Goal: Task Accomplishment & Management: Complete application form

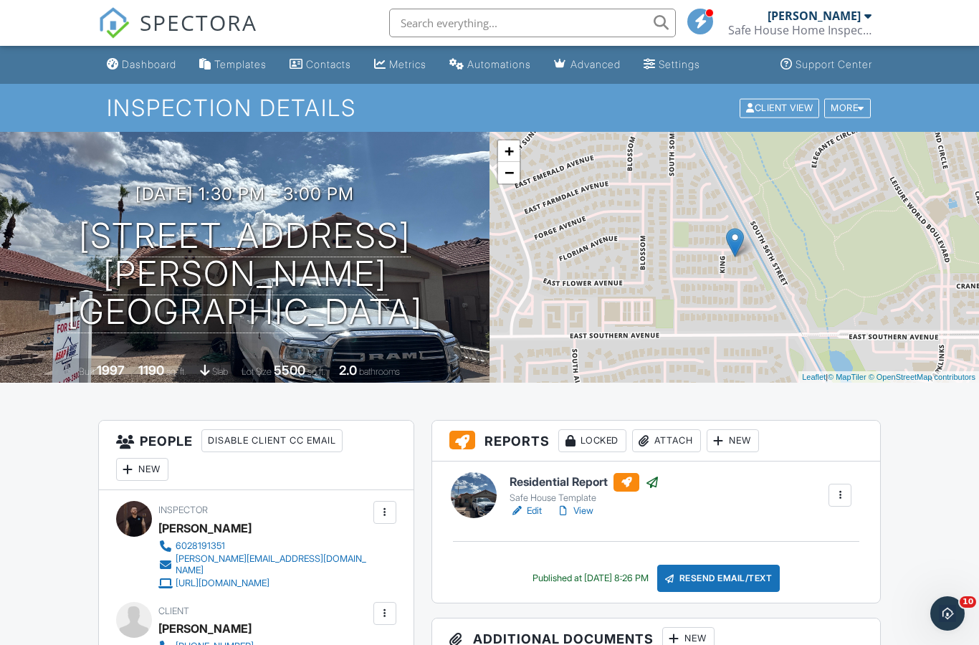
click at [150, 59] on div "Dashboard" at bounding box center [149, 64] width 54 height 12
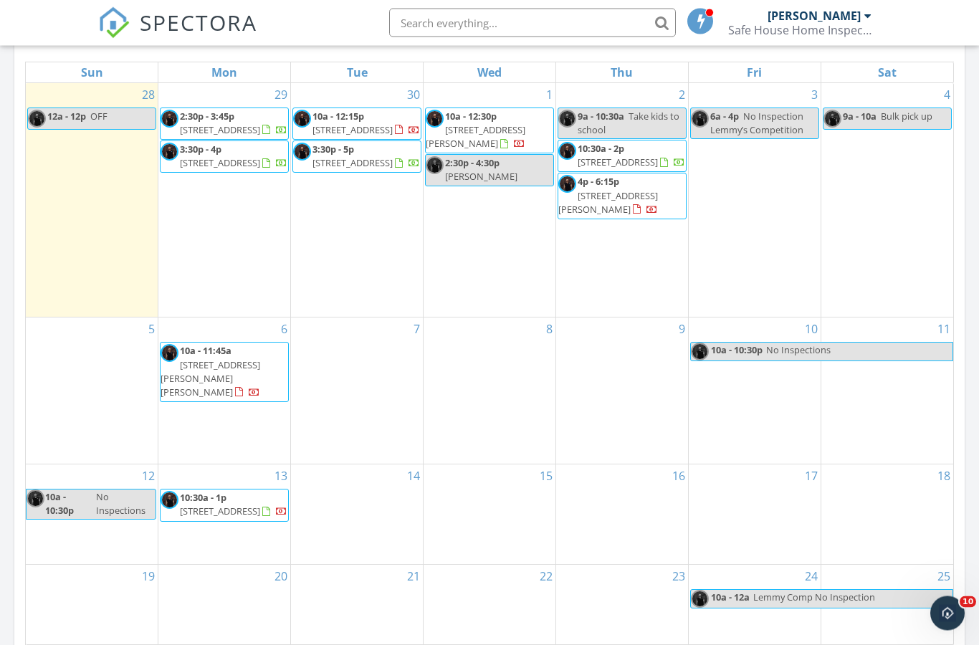
scroll to position [670, 0]
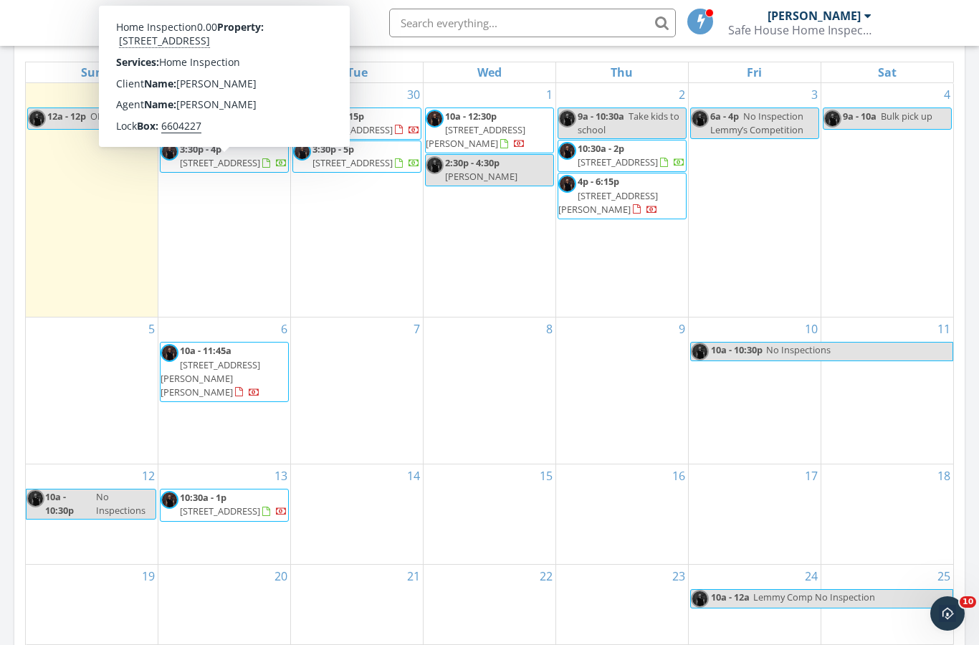
click at [239, 169] on span "[STREET_ADDRESS]" at bounding box center [220, 162] width 80 height 13
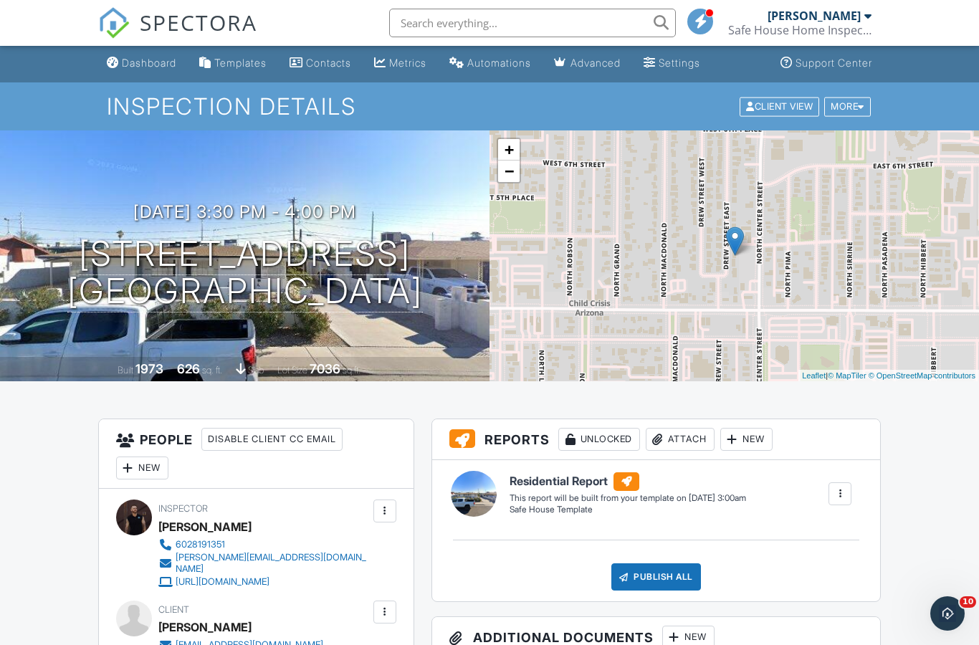
click at [855, 105] on div "More" at bounding box center [847, 106] width 47 height 19
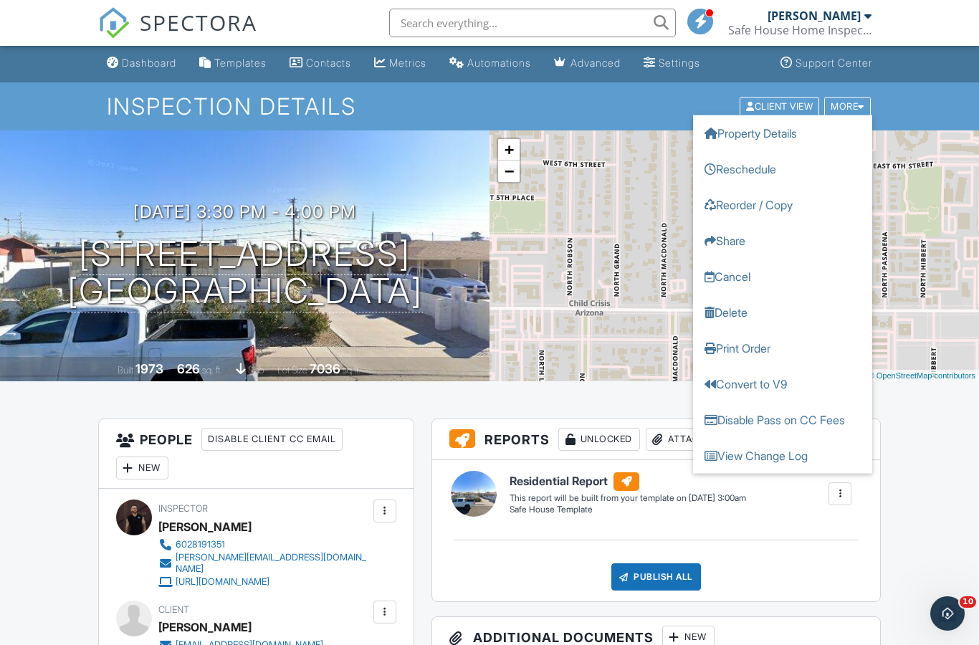
click at [769, 168] on link "Reschedule" at bounding box center [782, 168] width 179 height 36
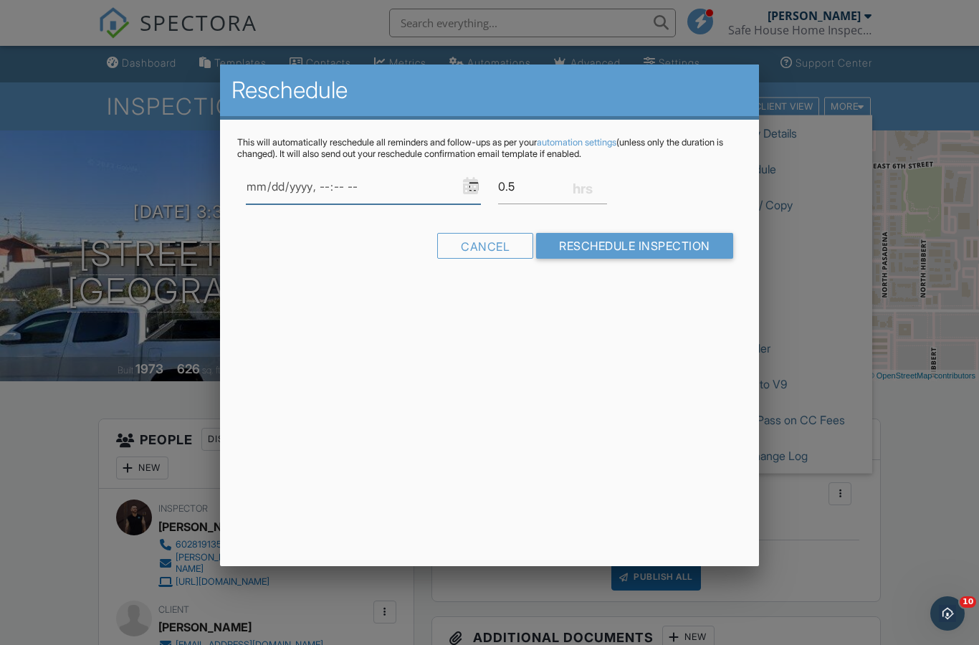
click at [460, 187] on input "datetime-local" at bounding box center [363, 186] width 235 height 35
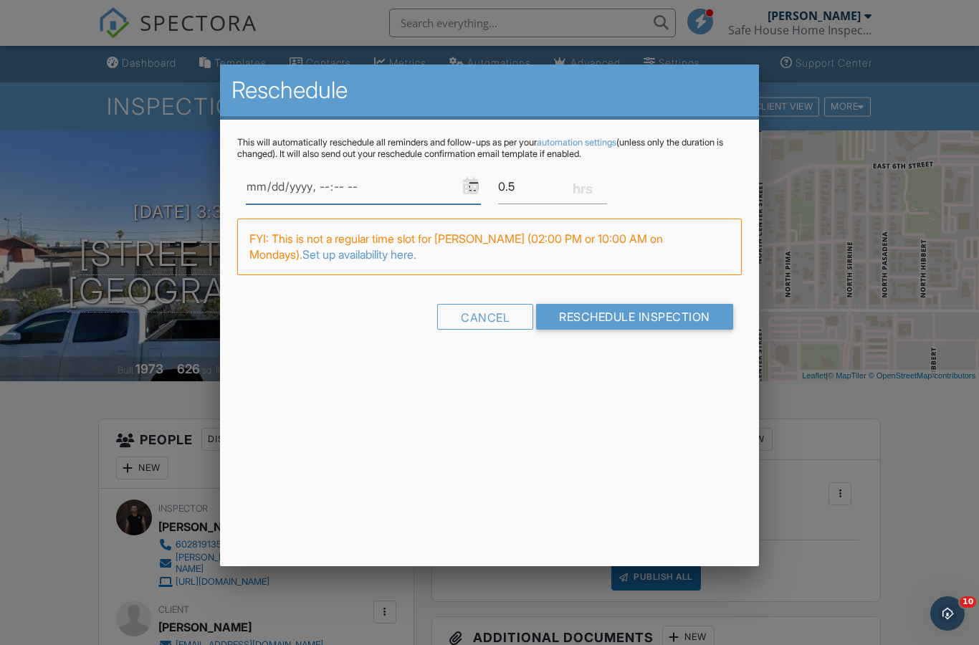
type input "2025-09-29T13:00"
click at [517, 178] on input "0.5" at bounding box center [552, 186] width 109 height 35
click at [525, 188] on input "0.5" at bounding box center [552, 186] width 109 height 35
type input "0"
type input "1.5"
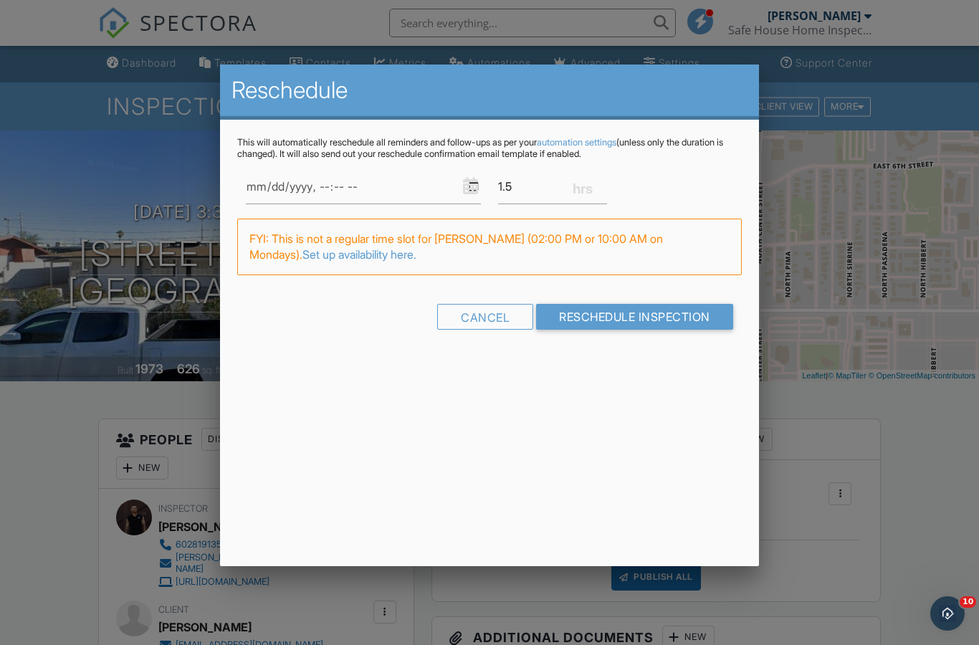
click at [656, 309] on input "Reschedule Inspection" at bounding box center [634, 317] width 197 height 26
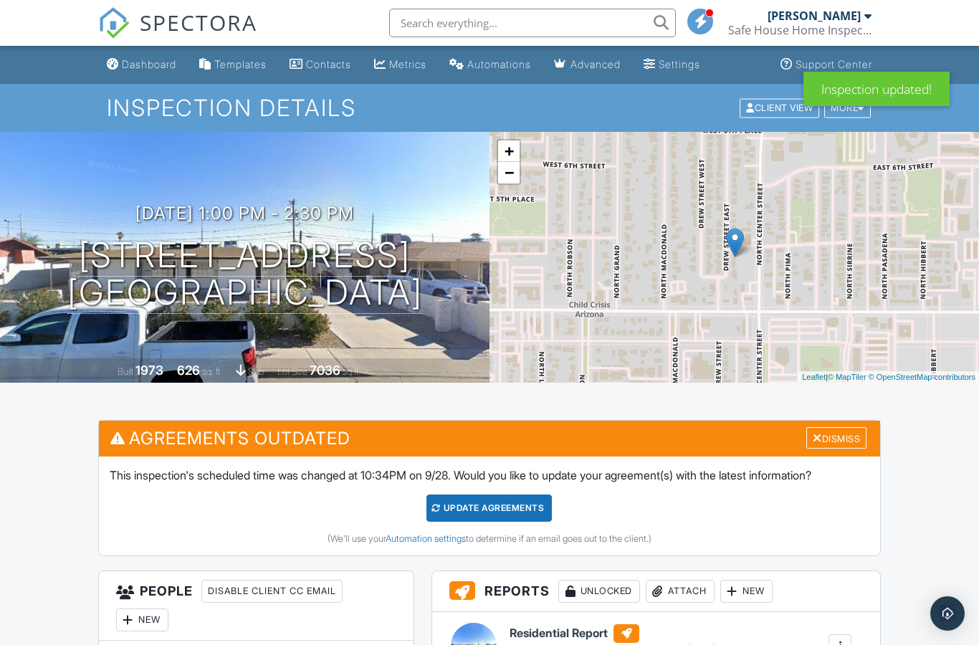
click at [832, 430] on div "Dismiss" at bounding box center [836, 438] width 60 height 22
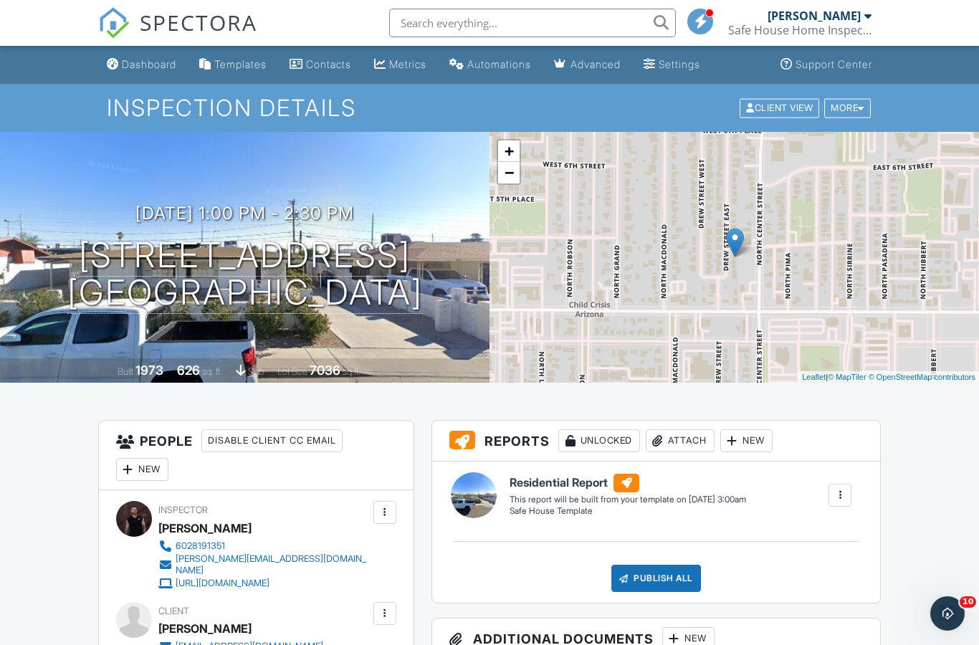
click at [547, 635] on h3 "Additional Documents New" at bounding box center [656, 638] width 448 height 41
click at [135, 77] on link "Dashboard" at bounding box center [141, 65] width 81 height 27
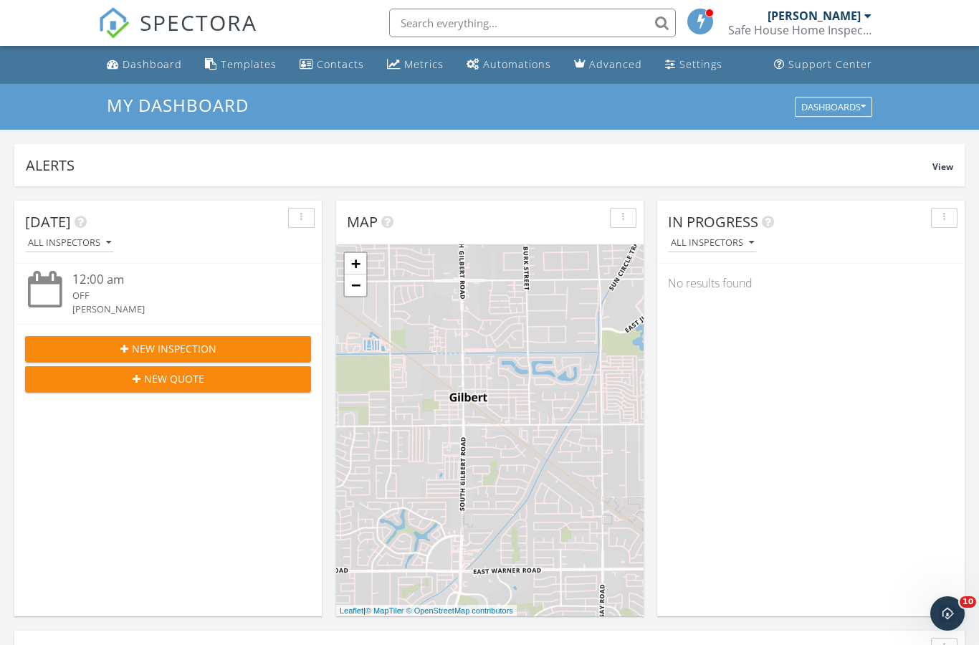
click at [153, 66] on div "Dashboard" at bounding box center [152, 64] width 59 height 14
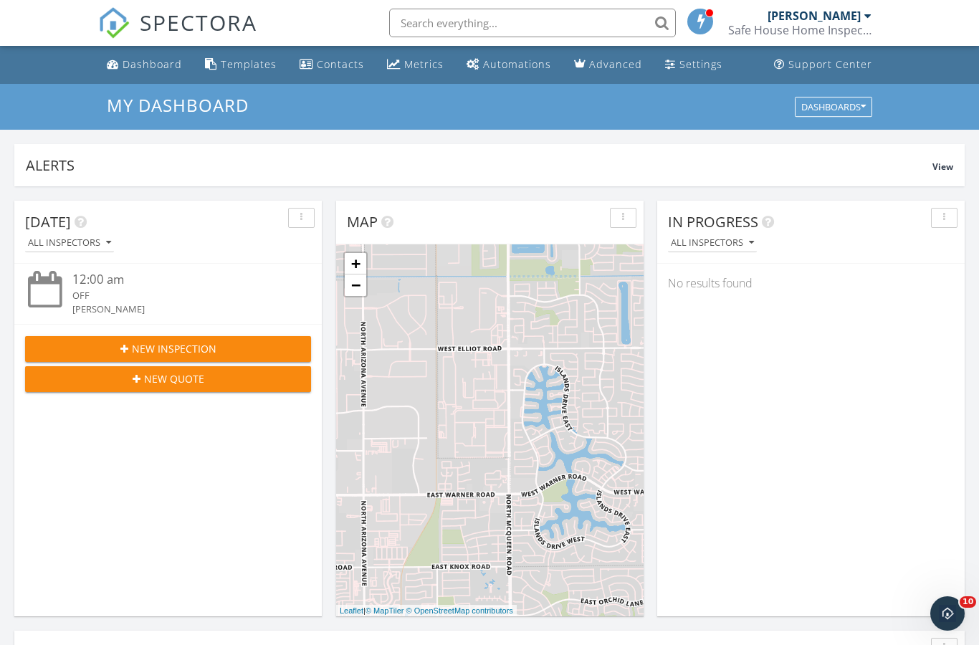
click at [219, 350] on div "New Inspection" at bounding box center [168, 348] width 263 height 15
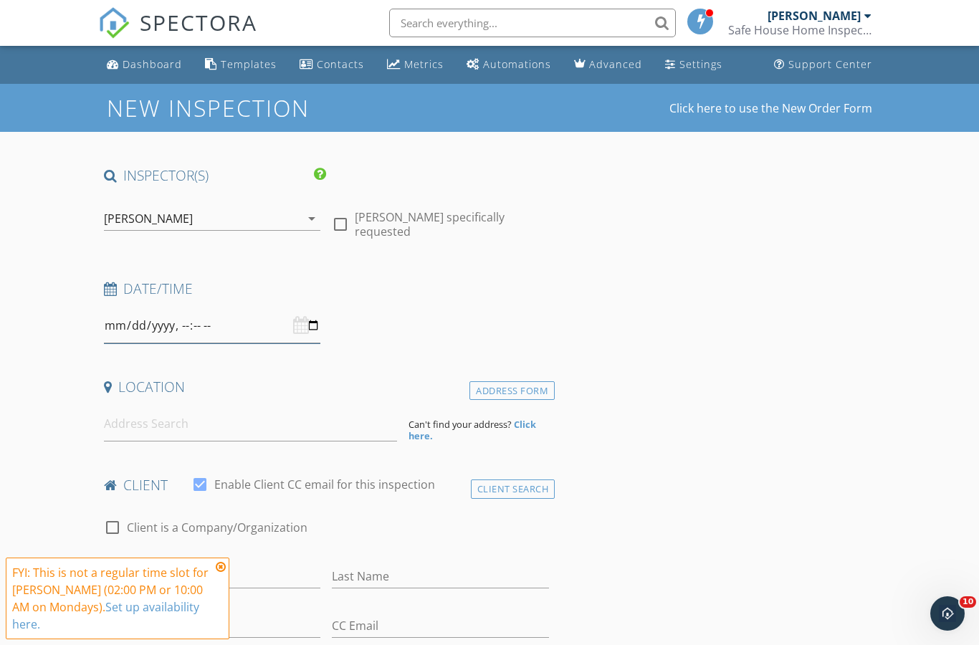
click at [247, 325] on input "datetime-local" at bounding box center [212, 325] width 217 height 35
type input "[DATE]T10:00"
click at [245, 419] on input at bounding box center [250, 423] width 293 height 35
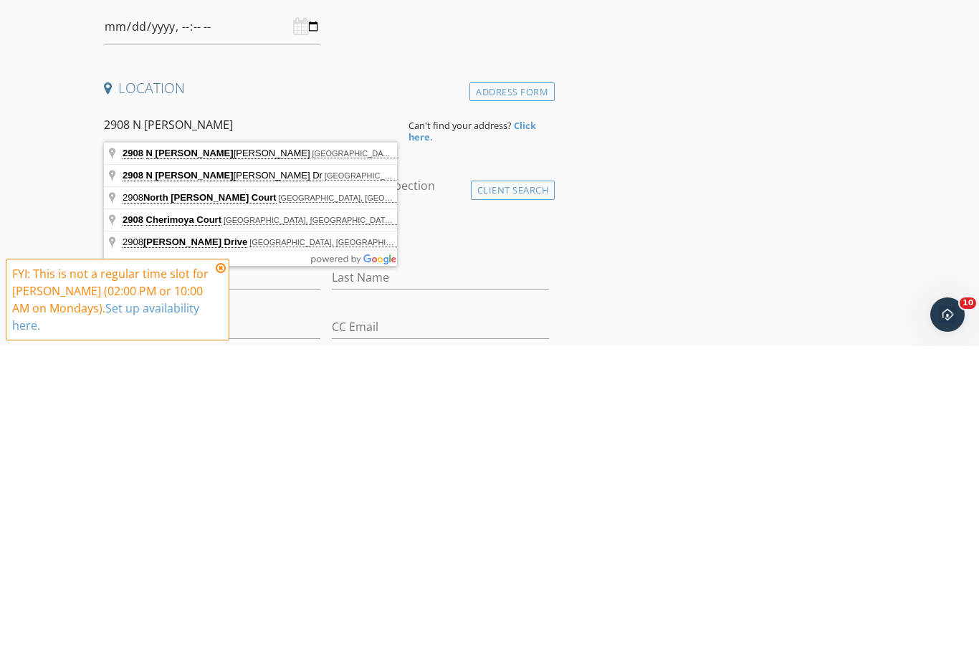
type input "[STREET_ADDRESS][PERSON_NAME][PERSON_NAME]"
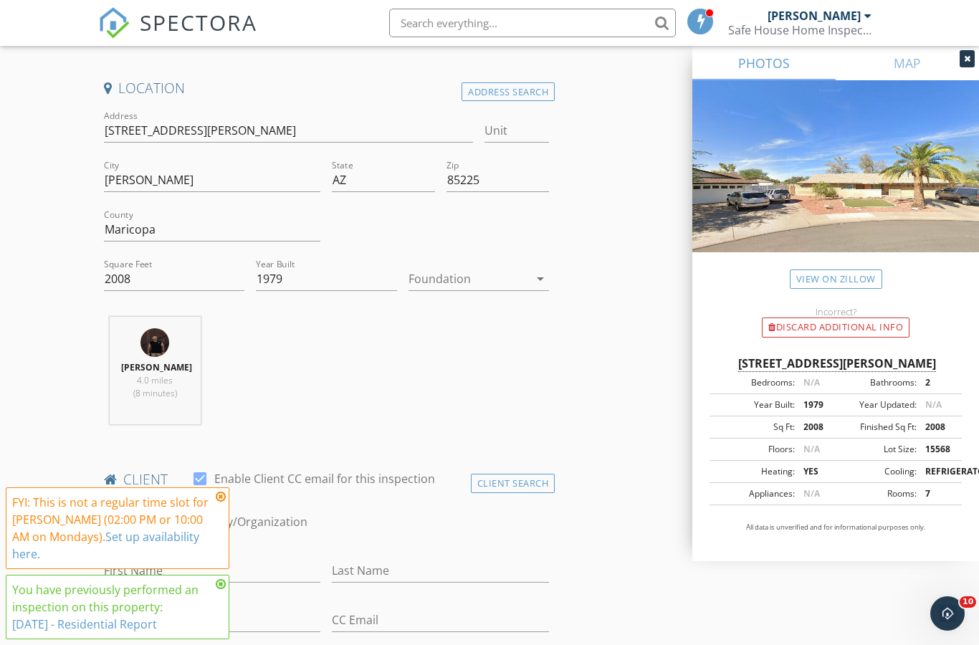
click at [225, 502] on icon at bounding box center [221, 496] width 10 height 11
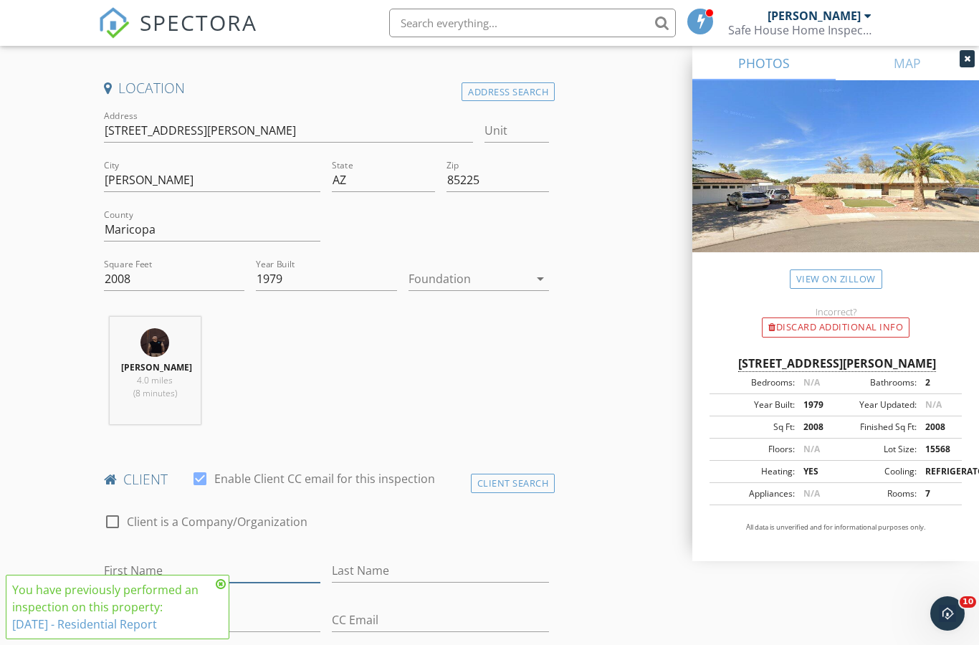
click at [221, 574] on input "First Name" at bounding box center [212, 571] width 217 height 24
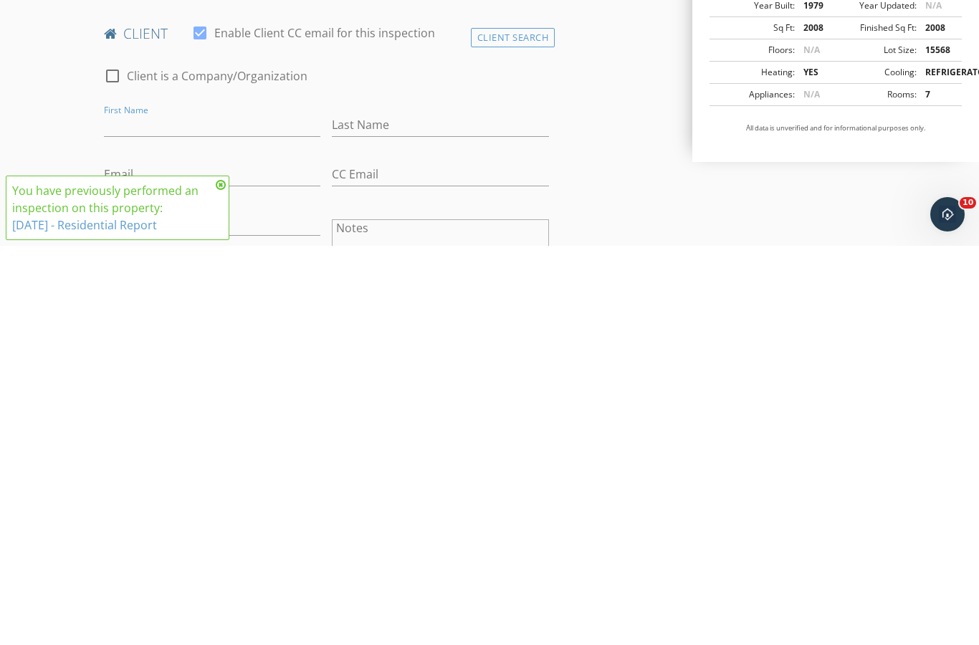
scroll to position [744, 0]
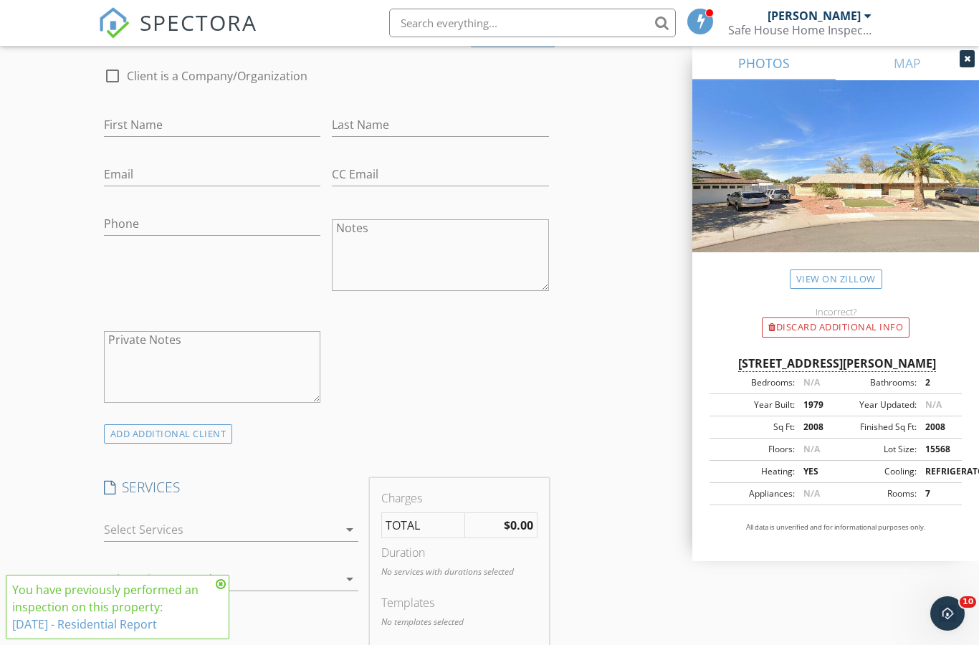
click at [230, 582] on div at bounding box center [211, 578] width 215 height 23
click at [225, 579] on icon at bounding box center [221, 583] width 10 height 11
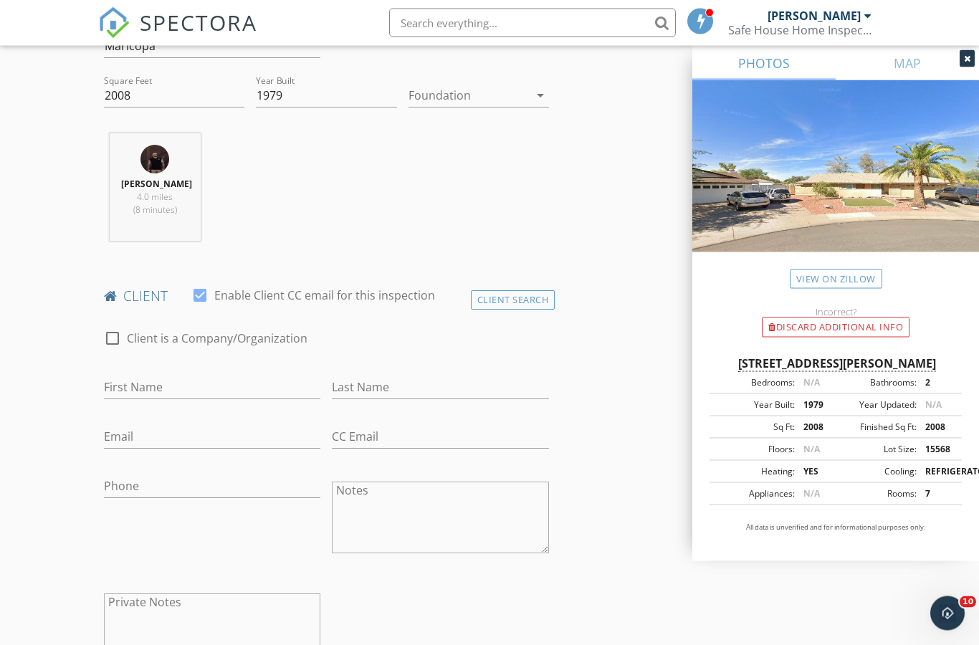
scroll to position [482, 0]
click at [149, 379] on input "First Name" at bounding box center [212, 387] width 217 height 24
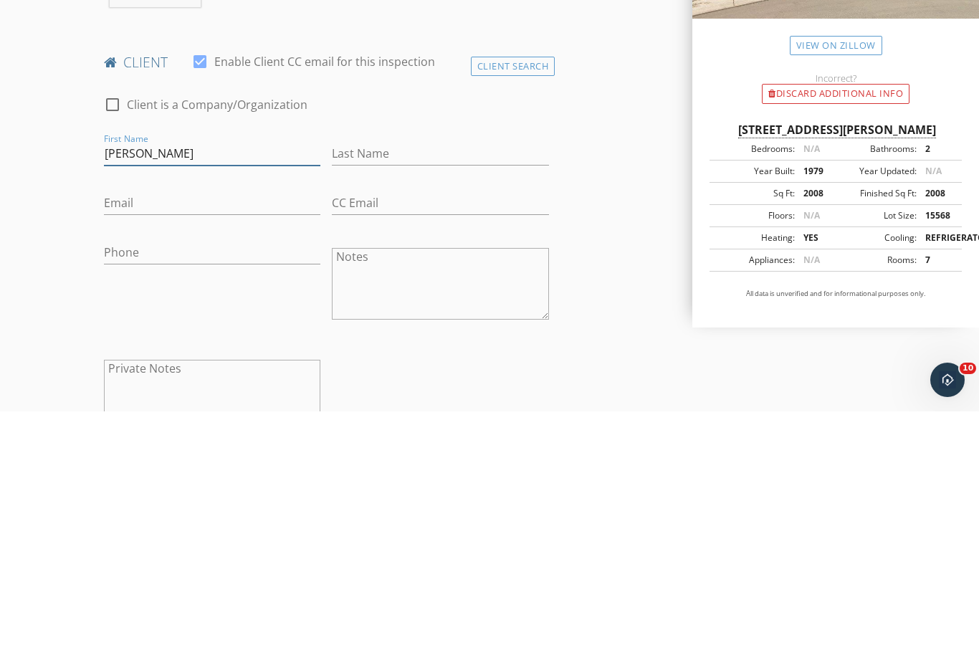
type input "[PERSON_NAME]"
click at [363, 375] on input "Last Name" at bounding box center [440, 387] width 217 height 24
type input "[PERSON_NAME]"
click at [141, 416] on div "Email" at bounding box center [212, 439] width 217 height 47
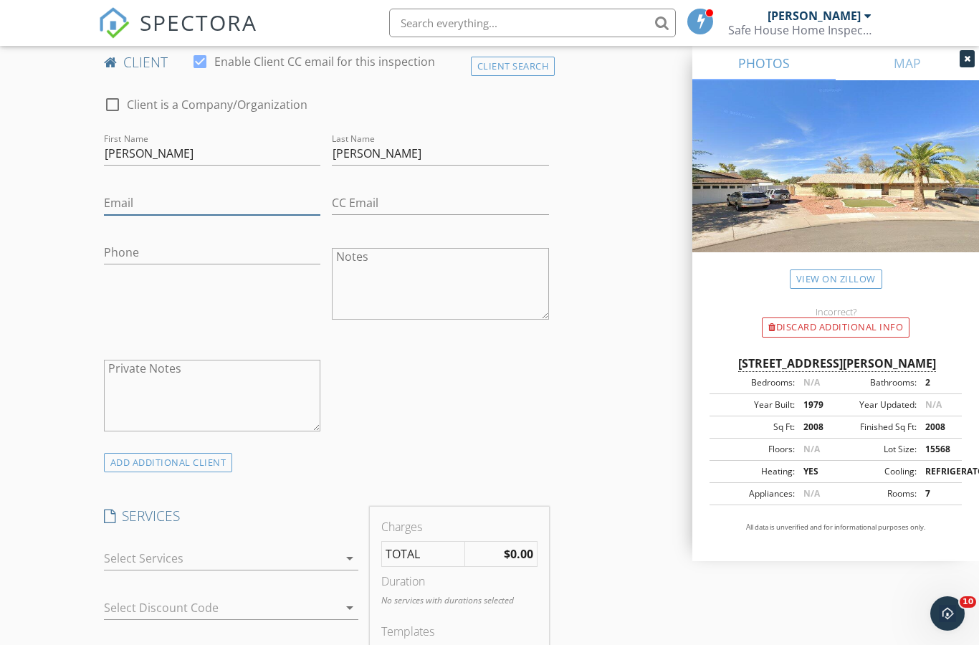
click at [130, 206] on input "Email" at bounding box center [212, 203] width 217 height 24
type input "[EMAIL_ADDRESS][DOMAIN_NAME]"
click at [155, 456] on div "ADD ADDITIONAL client" at bounding box center [168, 462] width 129 height 19
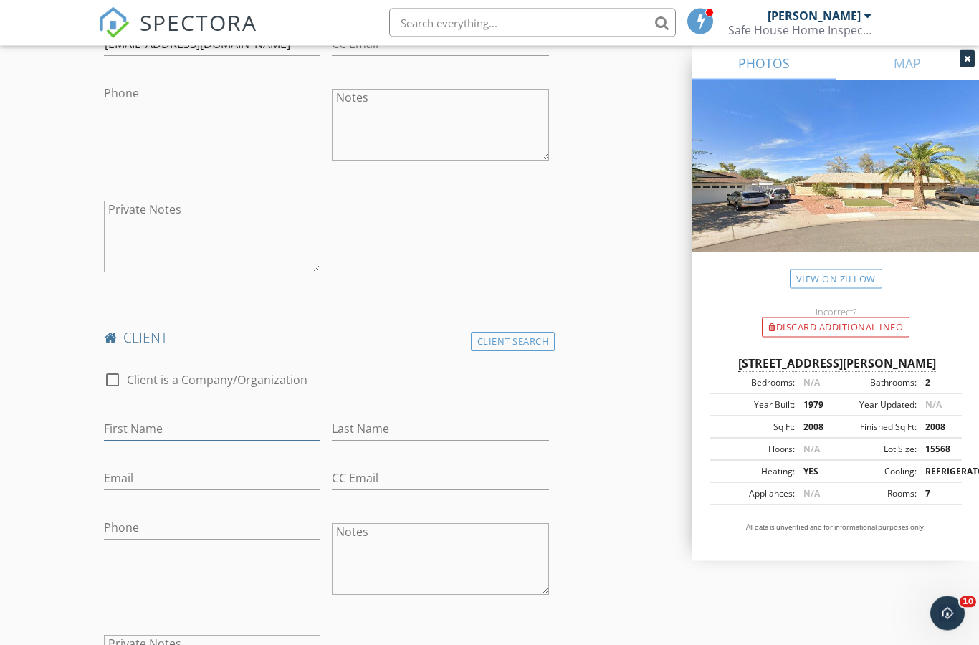
click at [141, 420] on input "First Name" at bounding box center [212, 430] width 217 height 24
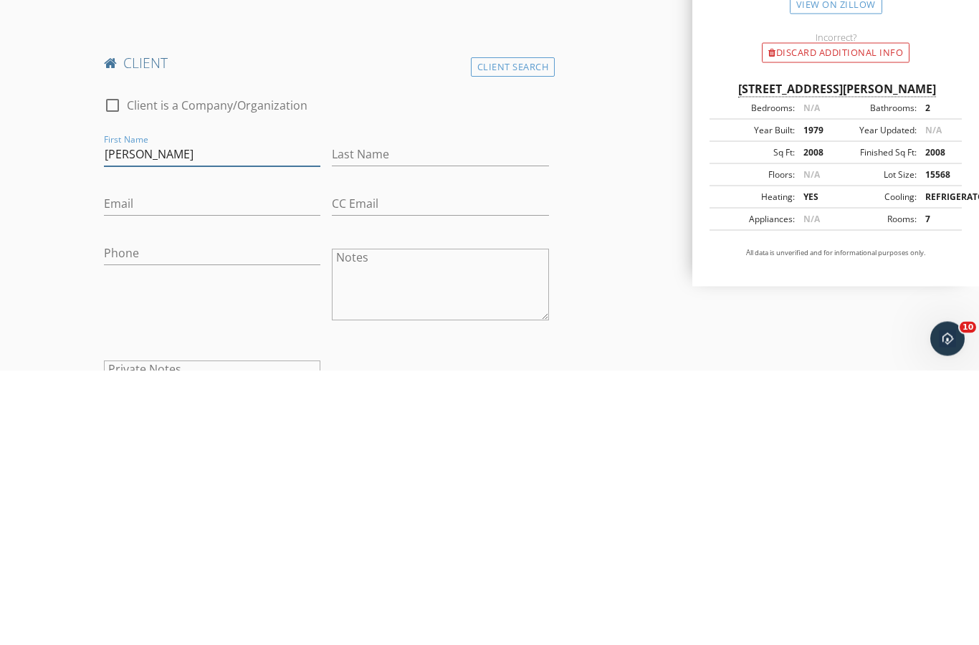
type input "[PERSON_NAME]"
click at [471, 418] on input "Last Name" at bounding box center [440, 430] width 217 height 24
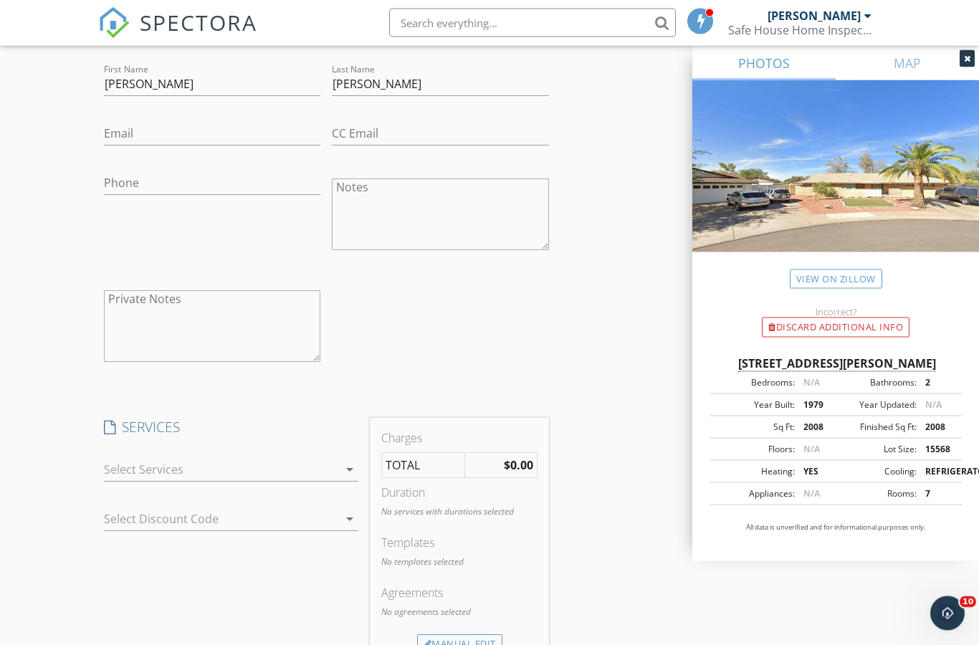
scroll to position [1219, 0]
type input "[PERSON_NAME]"
click at [163, 467] on div at bounding box center [221, 469] width 235 height 23
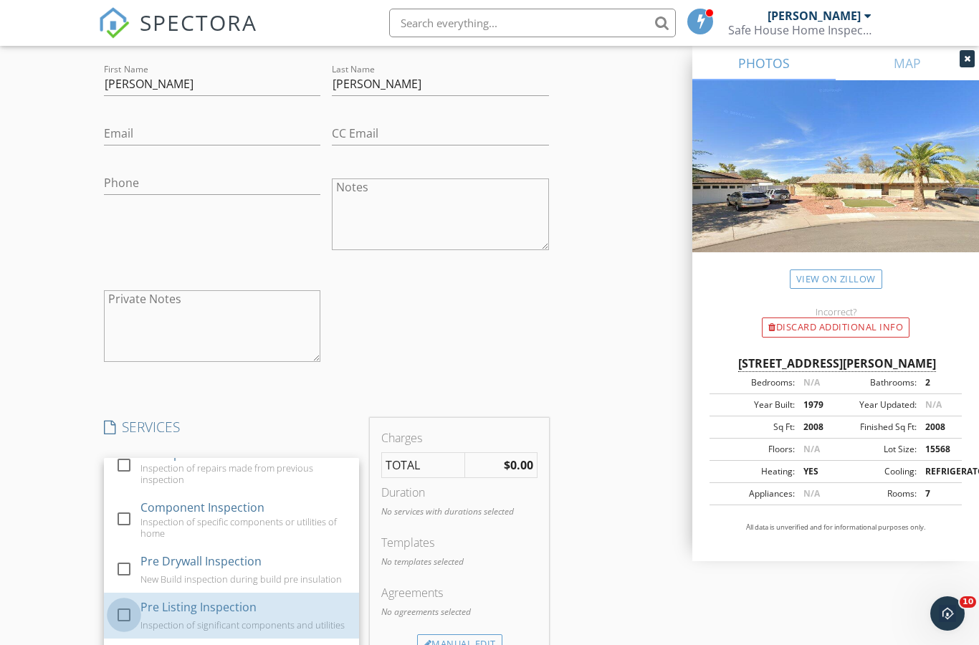
click at [125, 606] on div at bounding box center [124, 615] width 24 height 24
checkbox input "true"
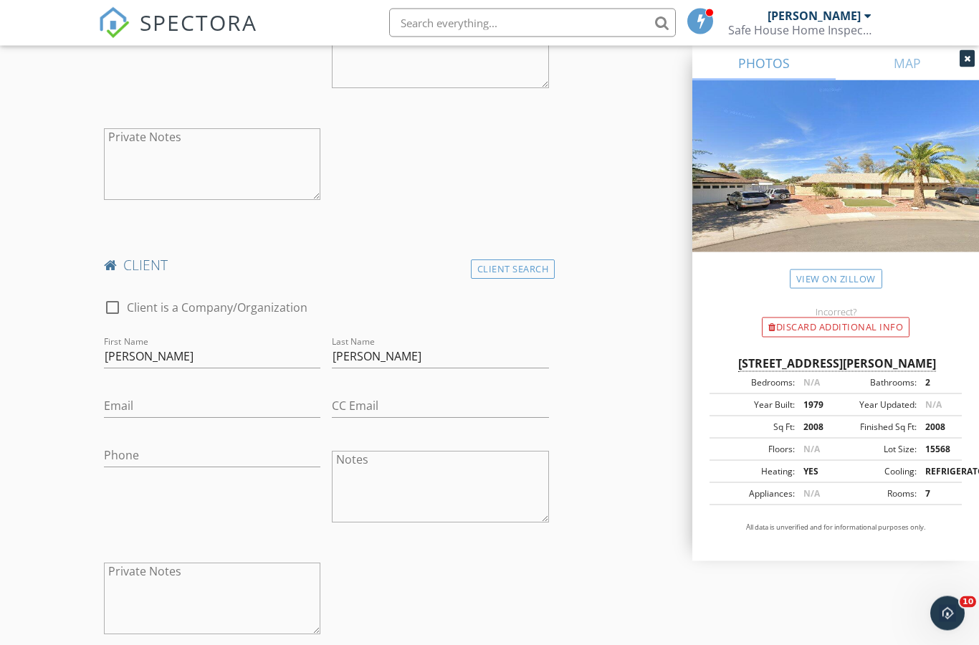
scroll to position [948, 0]
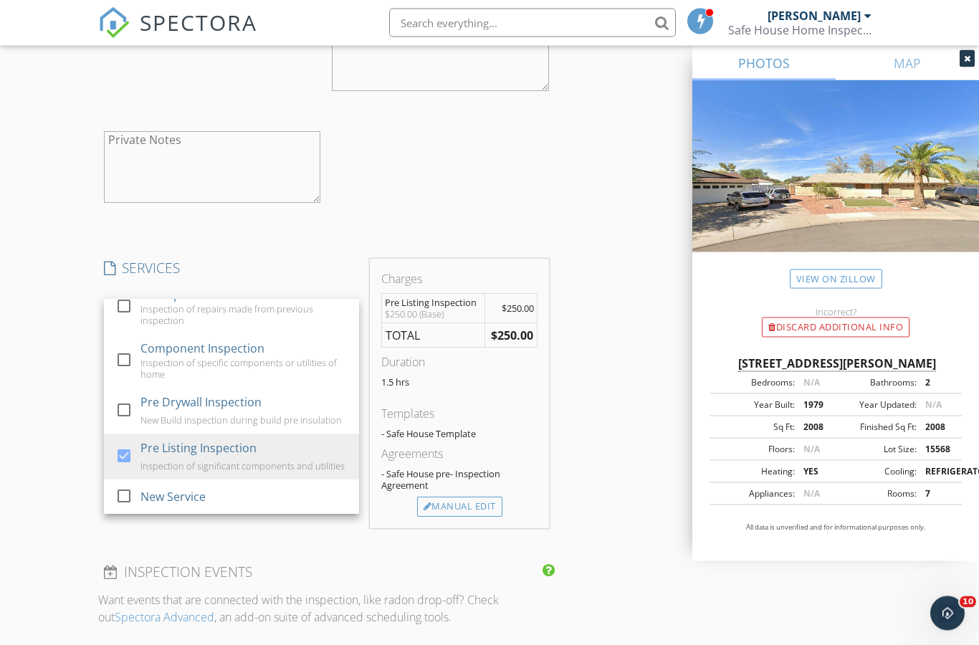
click at [40, 498] on div "New Inspection Click here to use the New Order Form INSPECTOR(S) check_box Char…" at bounding box center [489, 244] width 979 height 3076
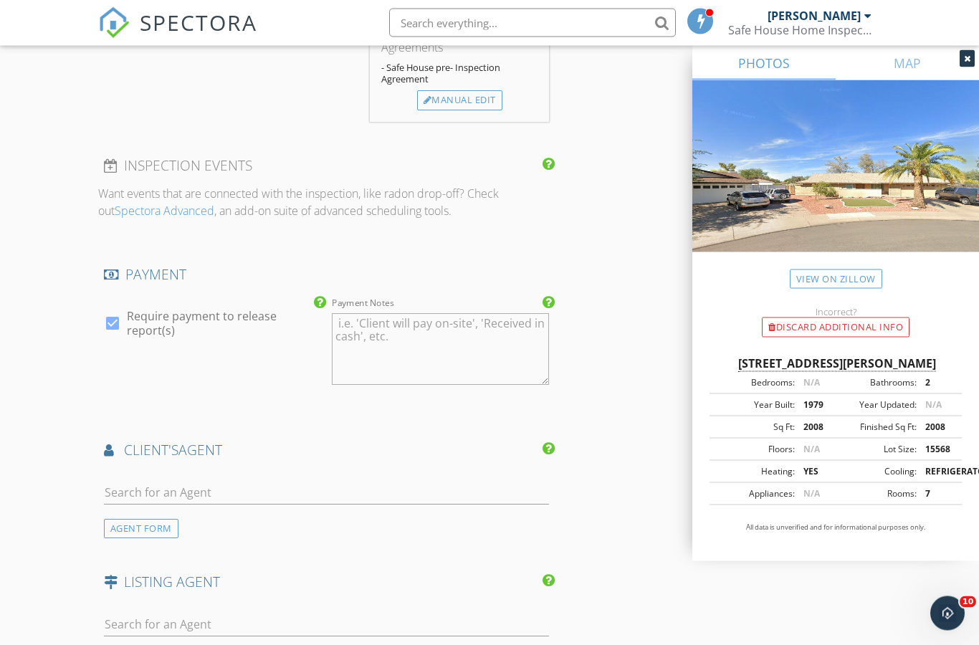
scroll to position [1785, 0]
click at [148, 486] on input "text" at bounding box center [326, 493] width 445 height 24
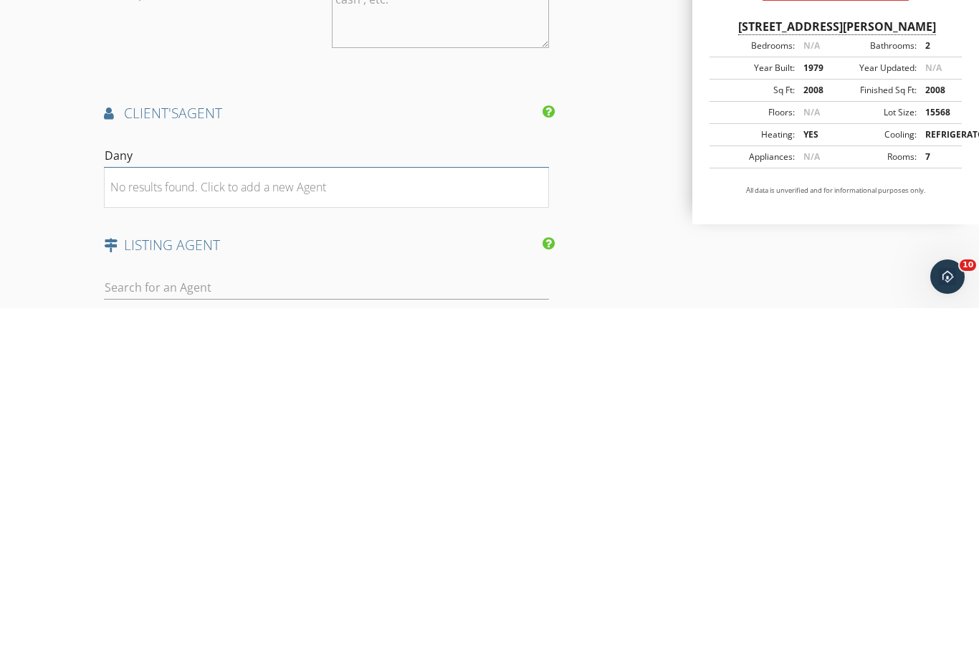
type input "Danye"
click at [191, 509] on div "Danyelle Mullen" at bounding box center [190, 517] width 90 height 17
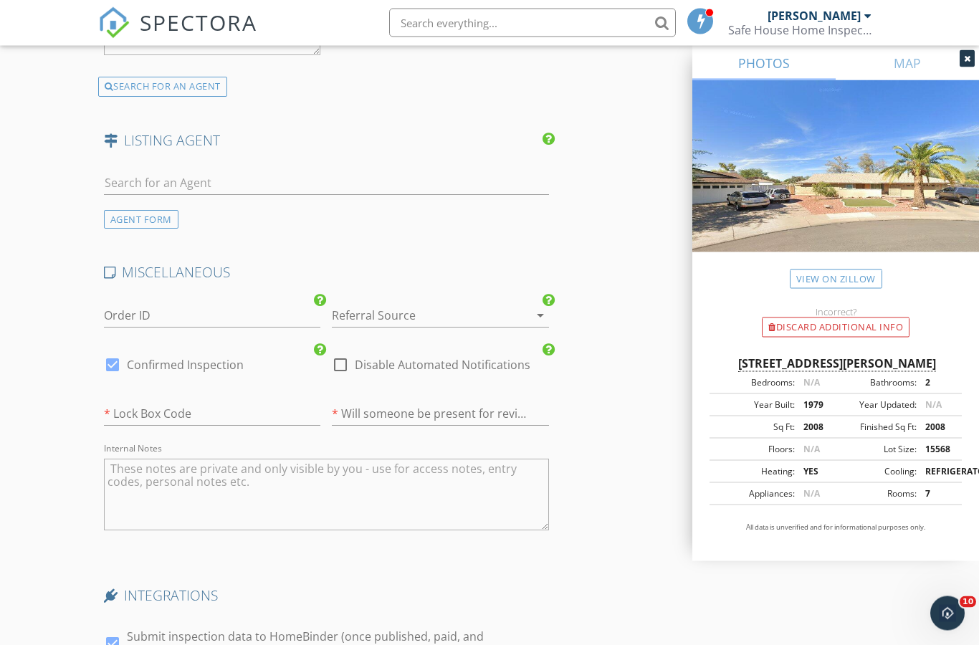
scroll to position [2552, 0]
click at [140, 402] on input "text" at bounding box center [212, 414] width 217 height 24
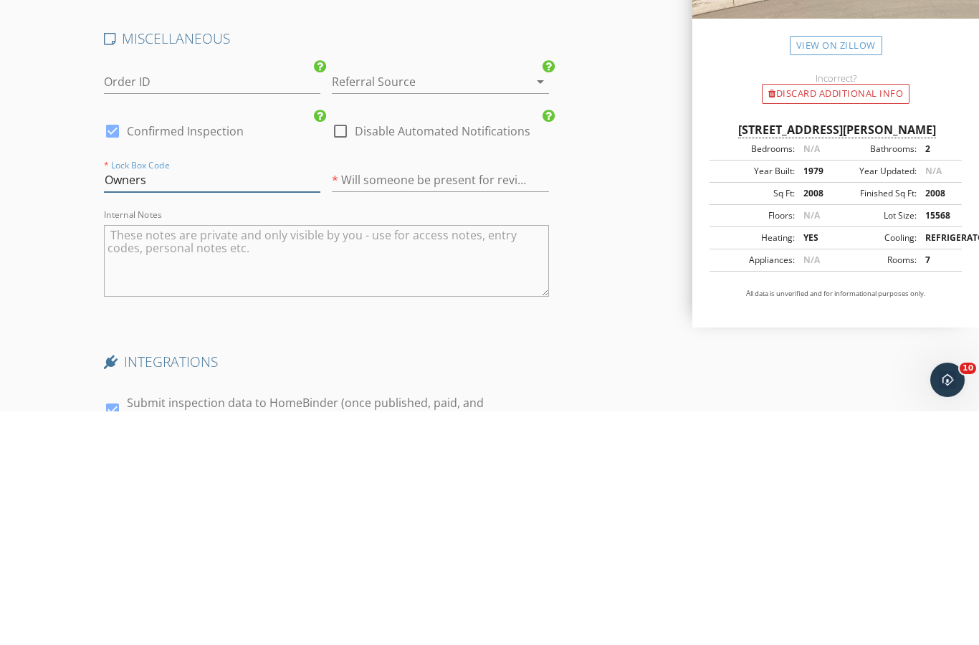
type input "Owners"
click at [488, 402] on input "text" at bounding box center [440, 414] width 217 height 24
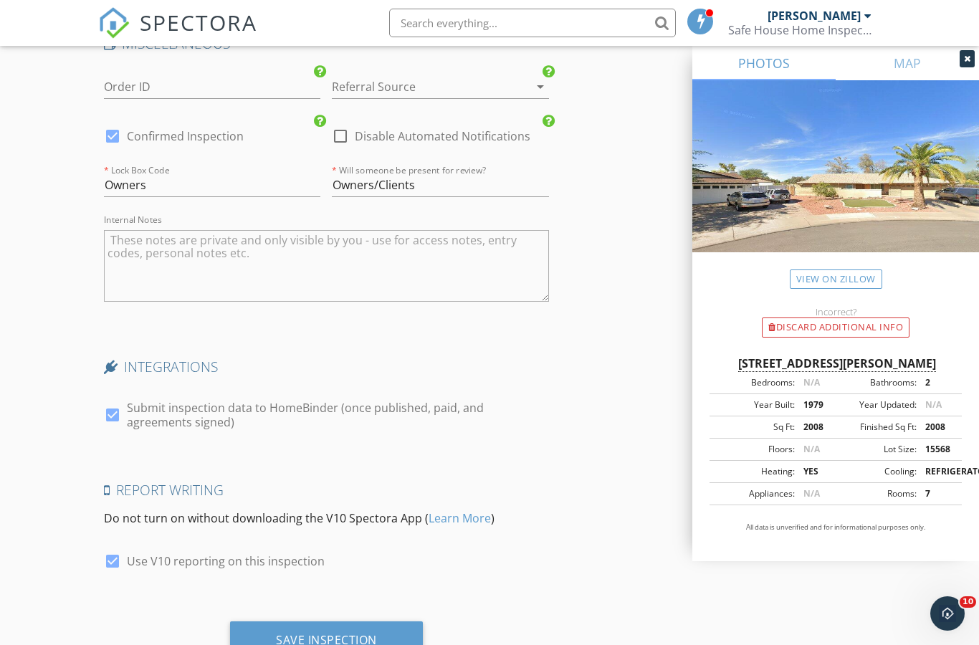
scroll to position [2778, 0]
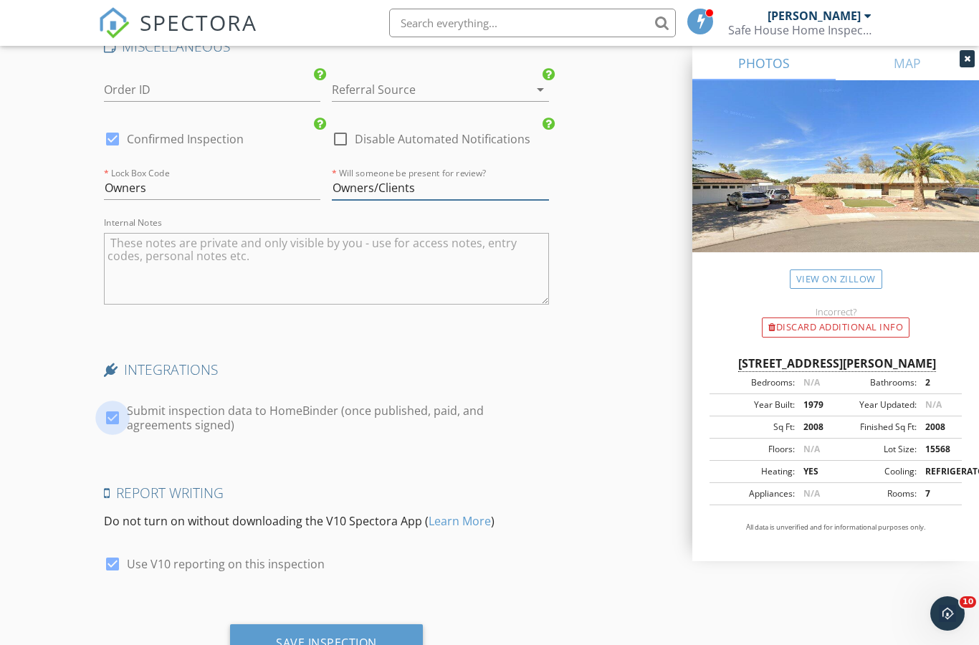
type input "Owners/Clients"
click at [120, 408] on div at bounding box center [112, 418] width 24 height 24
checkbox input "false"
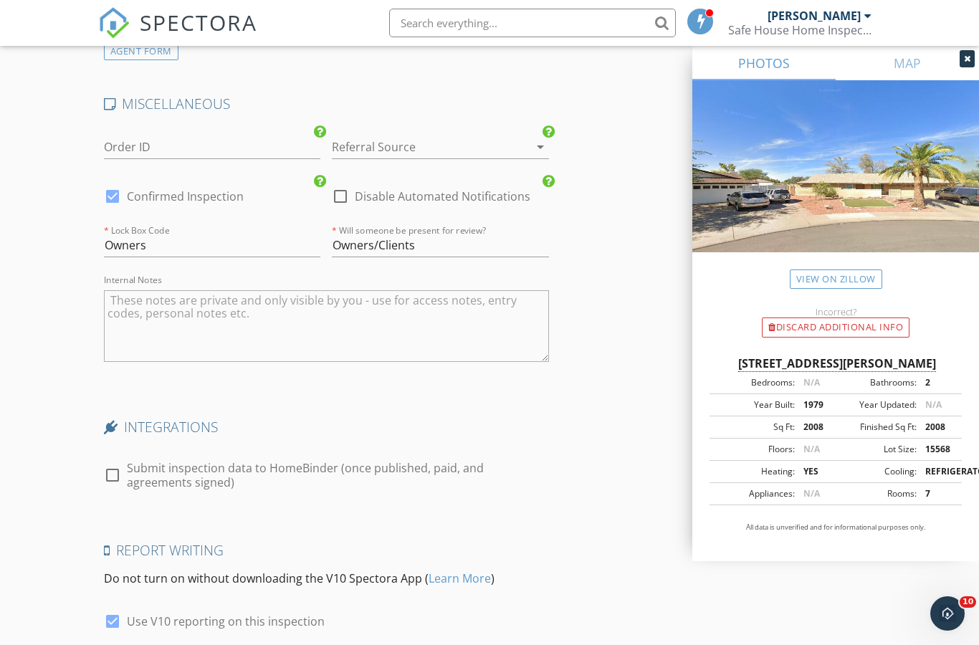
scroll to position [2835, 0]
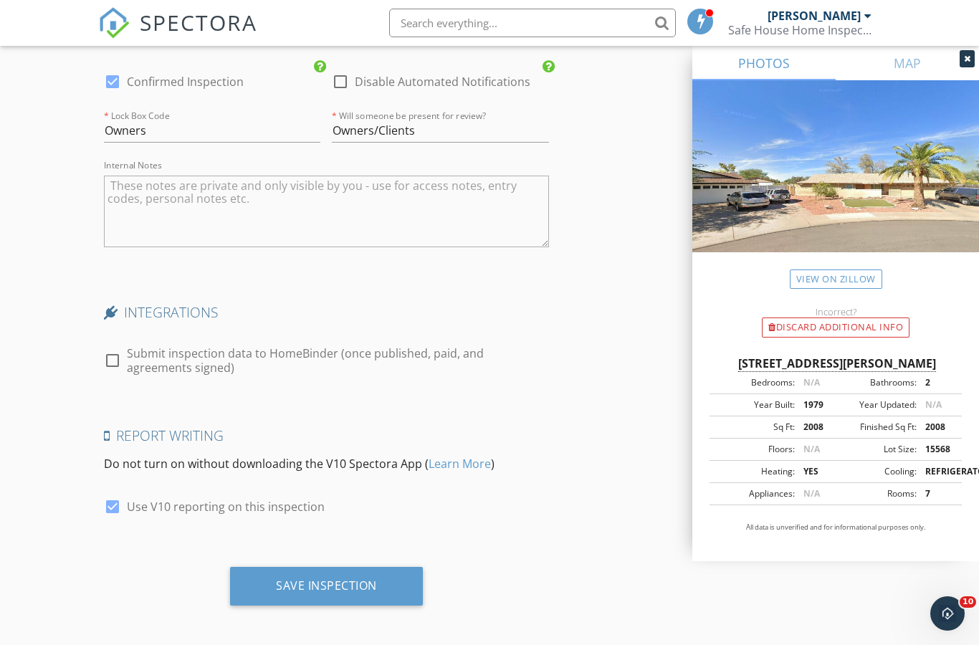
click at [378, 579] on div "Save Inspection" at bounding box center [326, 586] width 193 height 39
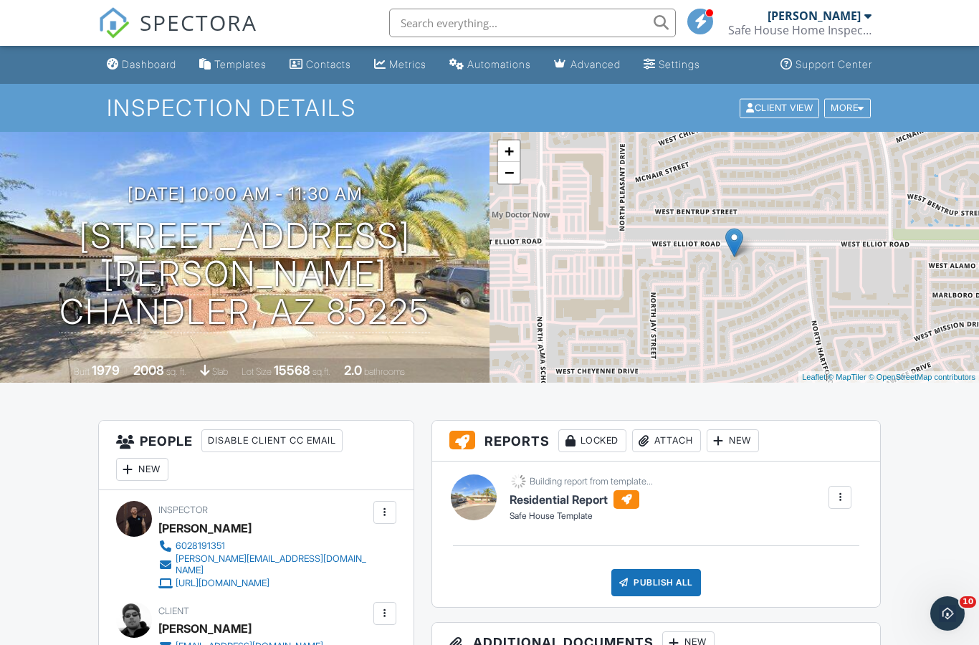
click at [153, 63] on div "Dashboard" at bounding box center [149, 64] width 54 height 12
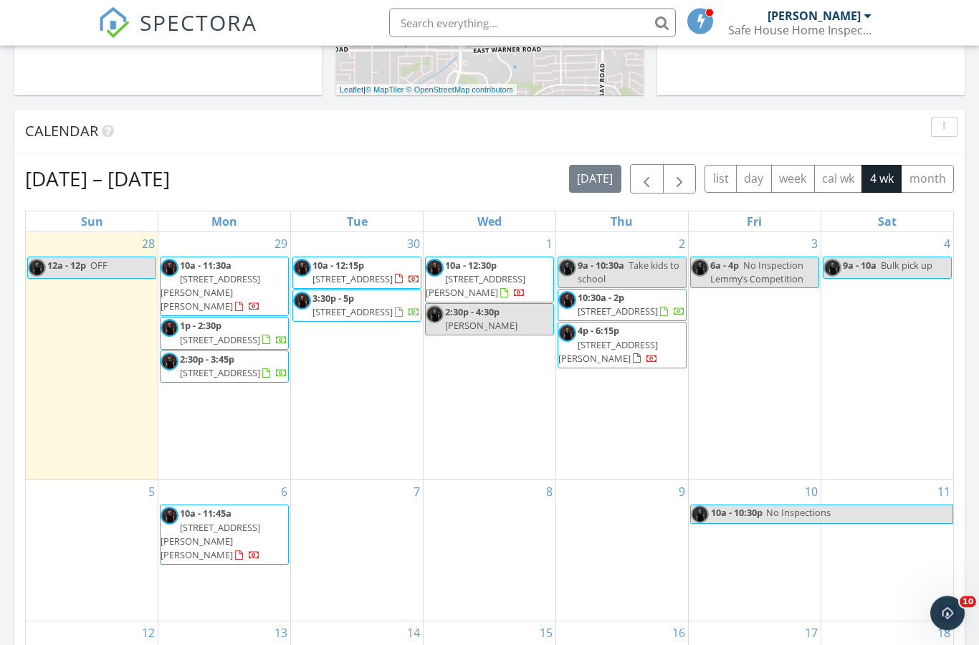
scroll to position [613, 0]
